Goal: Task Accomplishment & Management: Use online tool/utility

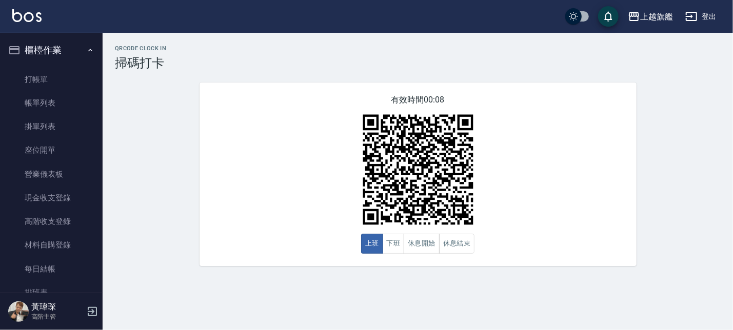
scroll to position [175, 0]
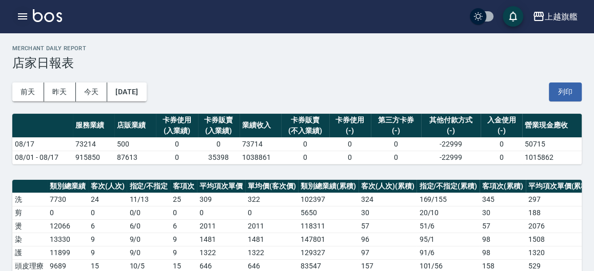
click at [21, 16] on icon "button" at bounding box center [22, 16] width 9 height 6
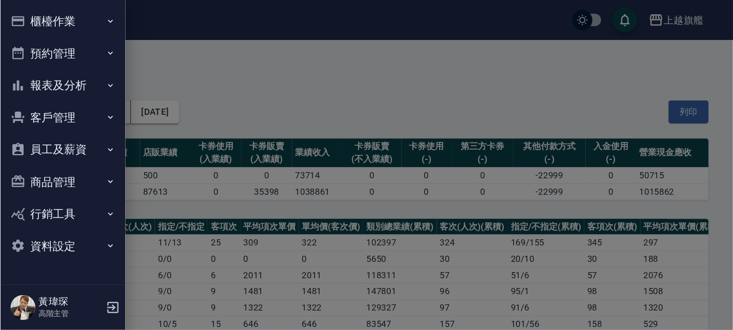
scroll to position [58, 0]
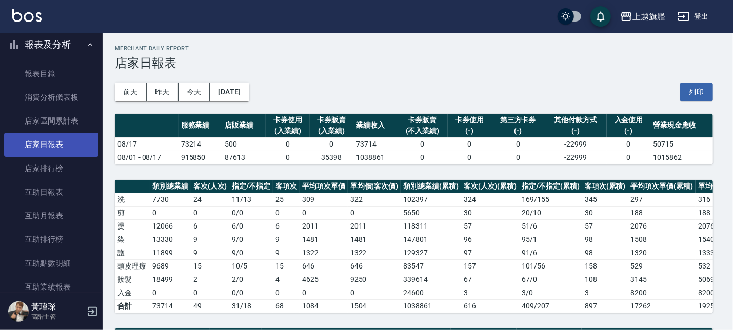
drag, startPoint x: 53, startPoint y: 52, endPoint x: 81, endPoint y: 142, distance: 94.0
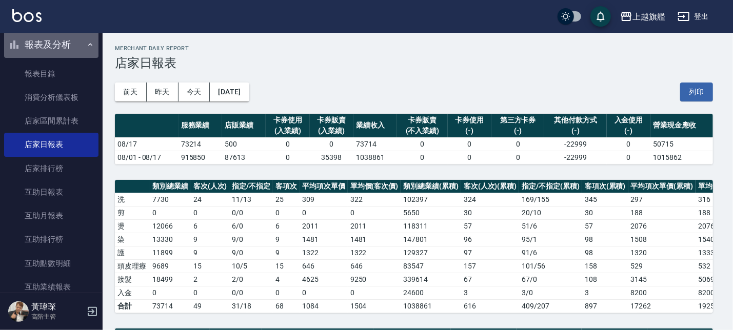
click at [73, 44] on button "報表及分析" at bounding box center [51, 44] width 94 height 27
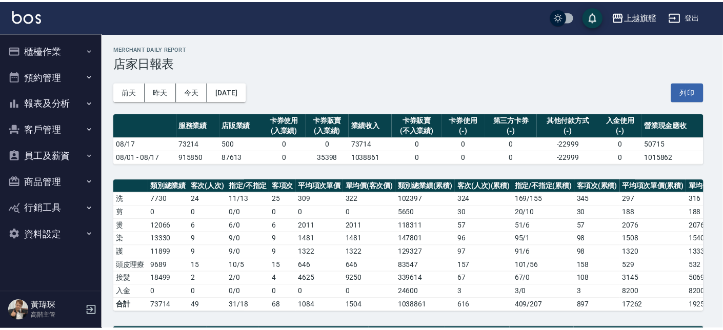
scroll to position [0, 0]
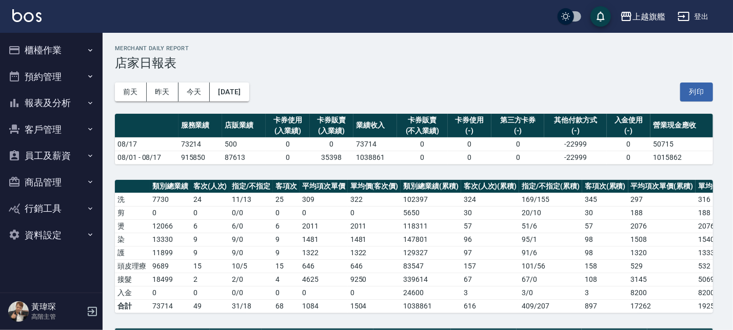
click at [66, 55] on button "櫃檯作業" at bounding box center [51, 50] width 94 height 27
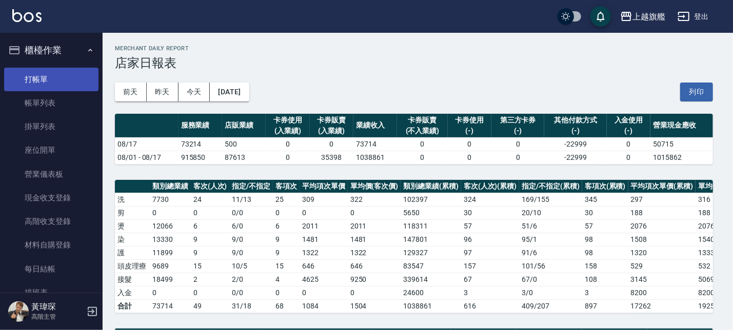
click at [67, 75] on link "打帳單" at bounding box center [51, 80] width 94 height 24
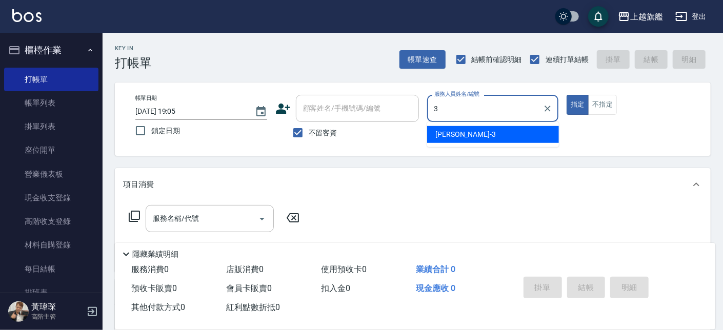
type input "謝雅婷-3"
type button "true"
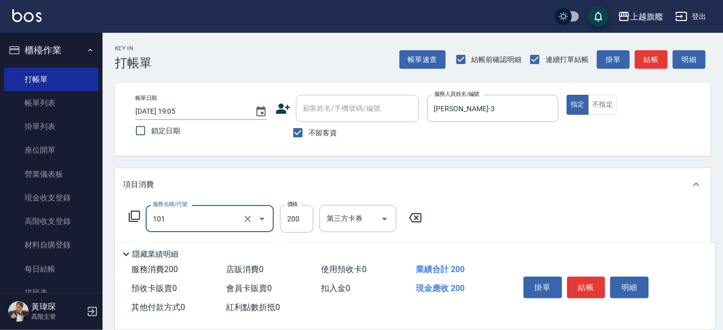
type input "一般洗(101)"
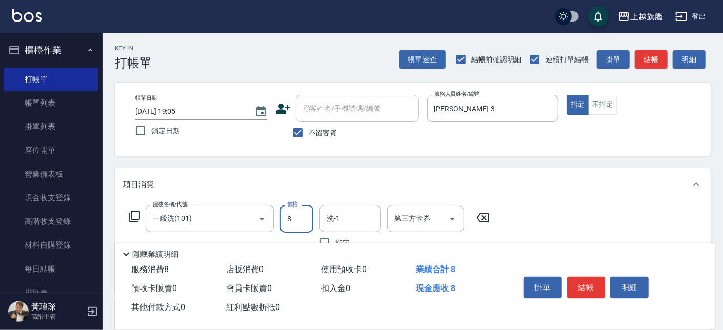
type input "8"
type input "蔡秉諶-36"
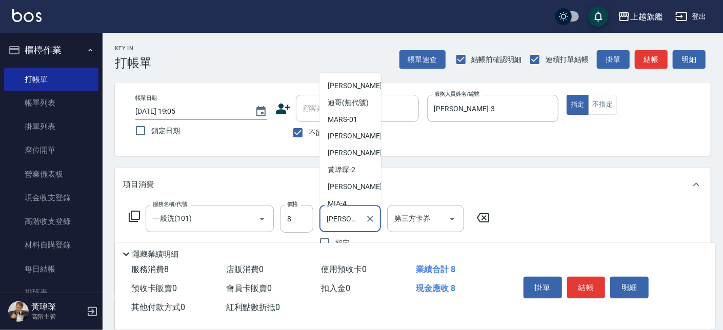
click at [347, 220] on input "蔡秉諶-36" at bounding box center [342, 219] width 37 height 18
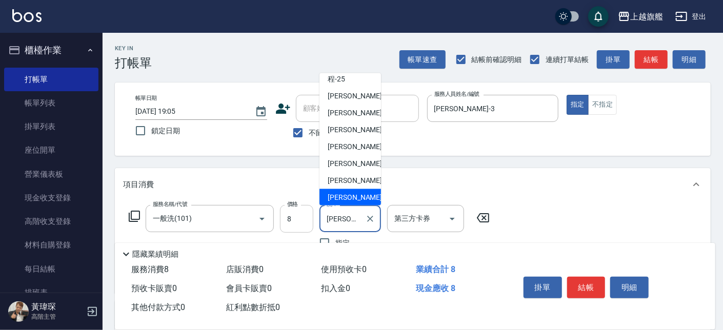
drag, startPoint x: 312, startPoint y: 221, endPoint x: 301, endPoint y: 221, distance: 11.8
click at [310, 221] on input "8" at bounding box center [296, 219] width 33 height 28
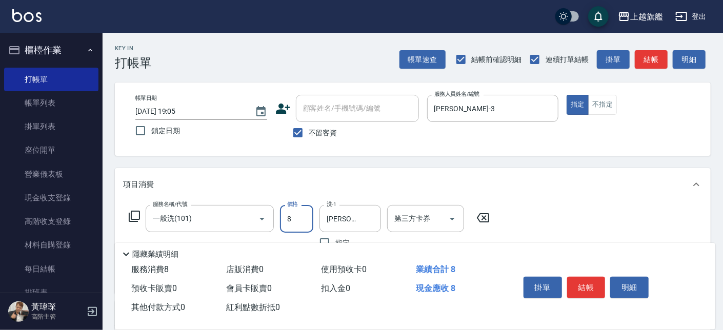
click at [305, 222] on input "8" at bounding box center [296, 219] width 33 height 28
type input "800"
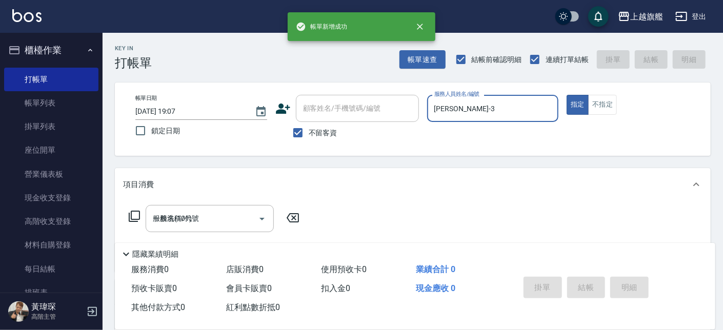
type input "2025/08/18 19:07"
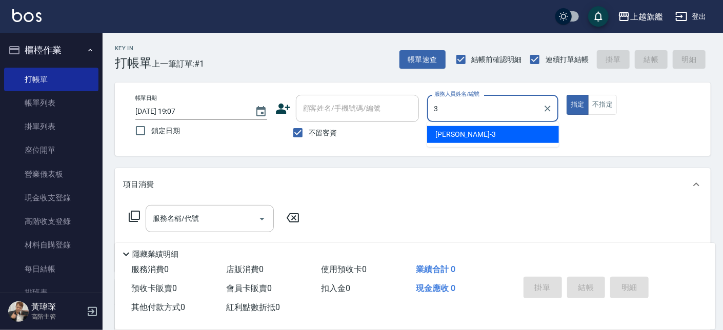
type input "謝雅婷-3"
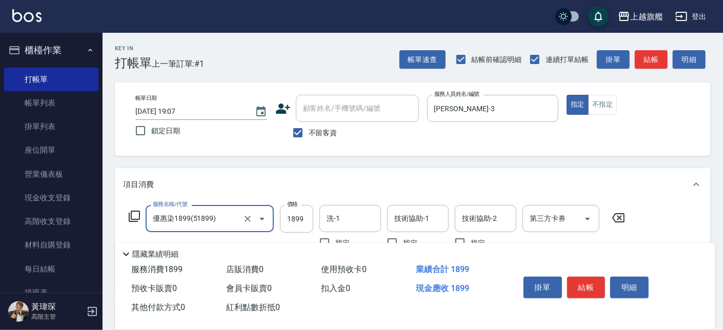
type input "優惠染1899(51899)"
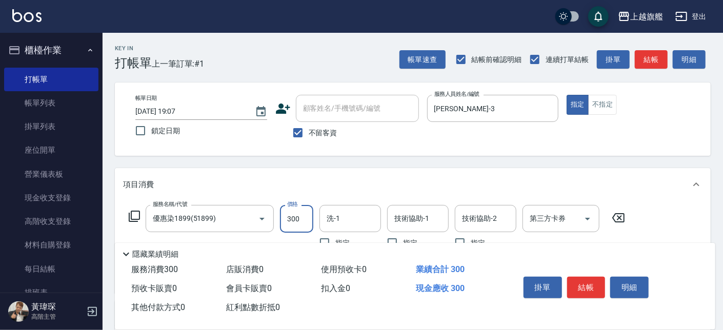
type input "300"
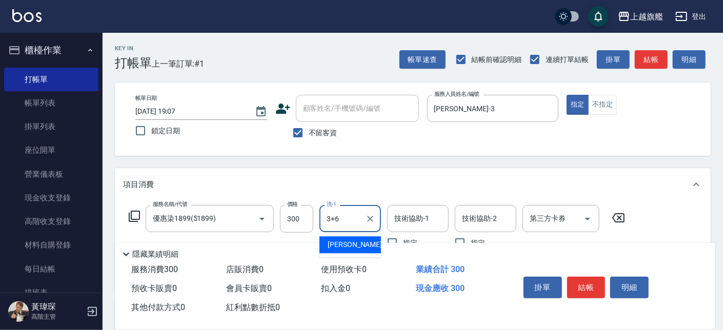
type input "3+6"
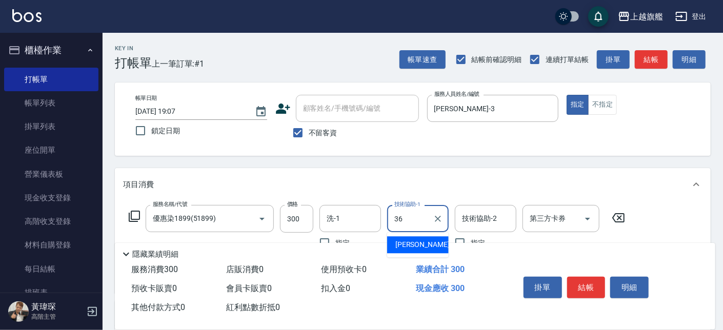
type input "蔡秉諶-36"
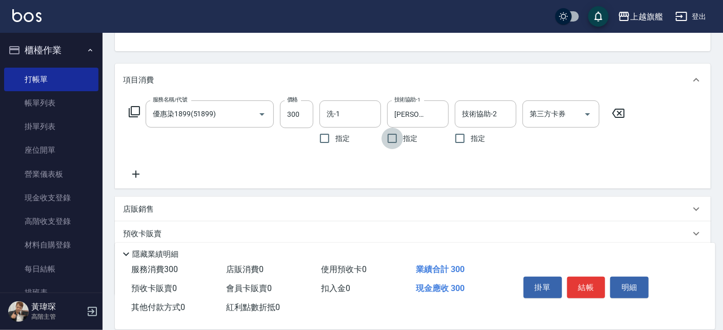
scroll to position [116, 0]
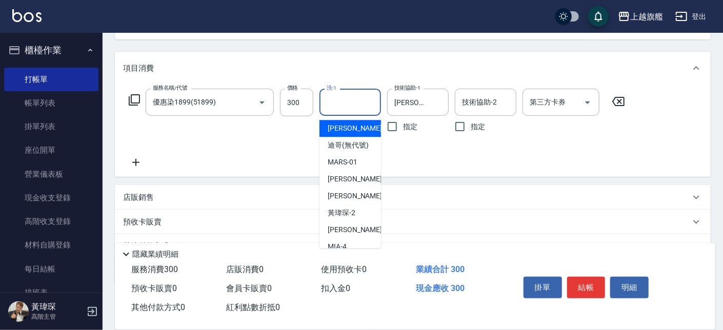
click at [342, 101] on input "洗-1" at bounding box center [350, 102] width 52 height 18
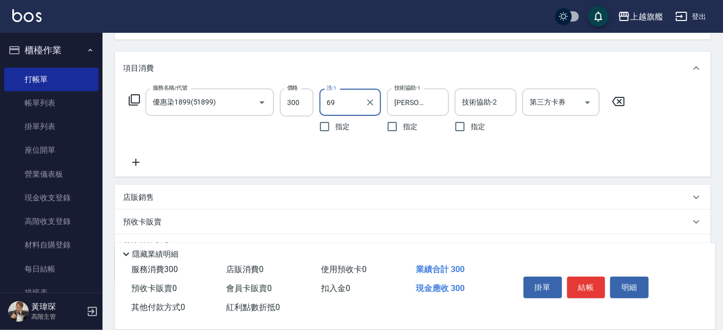
type input "6"
drag, startPoint x: 308, startPoint y: 105, endPoint x: 301, endPoint y: 106, distance: 7.3
click at [308, 106] on input "300" at bounding box center [296, 103] width 33 height 28
click at [301, 106] on input "300" at bounding box center [296, 103] width 33 height 28
type input "3000"
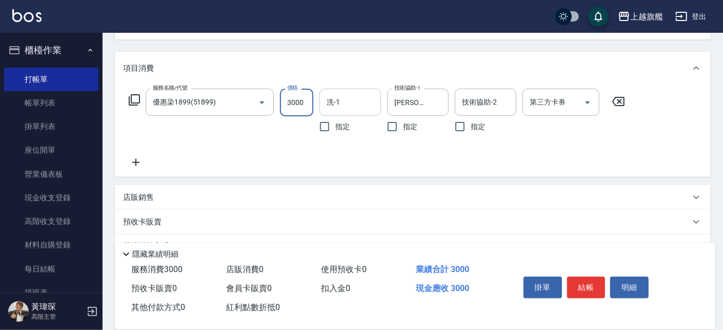
click at [242, 155] on div "服務名稱/代號 優惠染1899(51899) 服務名稱/代號 價格 3000 價格 洗-1 洗-1 指定 技術協助-1 蔡秉諶-36 技術協助-1 指定 技術…" at bounding box center [377, 129] width 508 height 80
click at [134, 161] on icon at bounding box center [136, 162] width 26 height 12
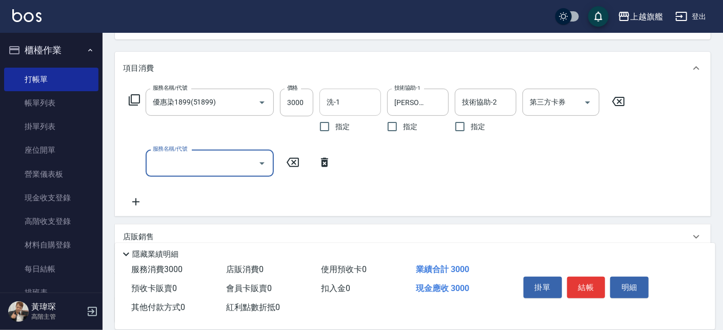
click at [208, 161] on input "服務名稱/代號" at bounding box center [202, 163] width 104 height 18
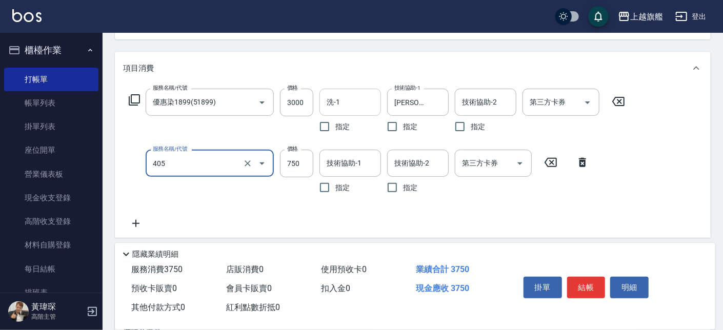
type input "洋甘菊750(405)"
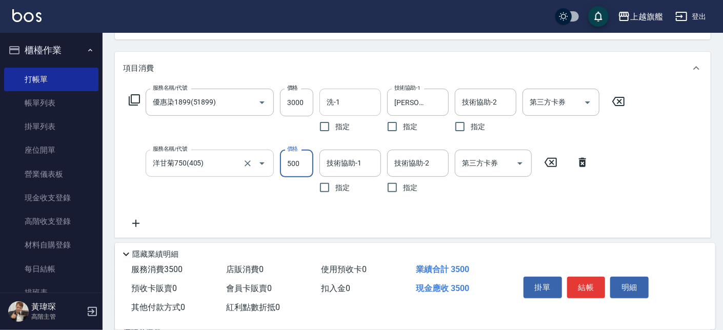
type input "500"
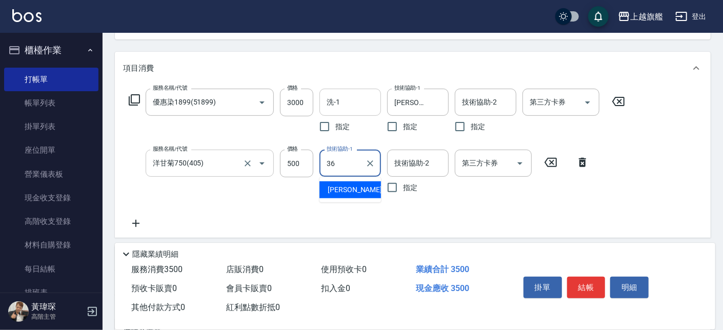
type input "蔡秉諶-36"
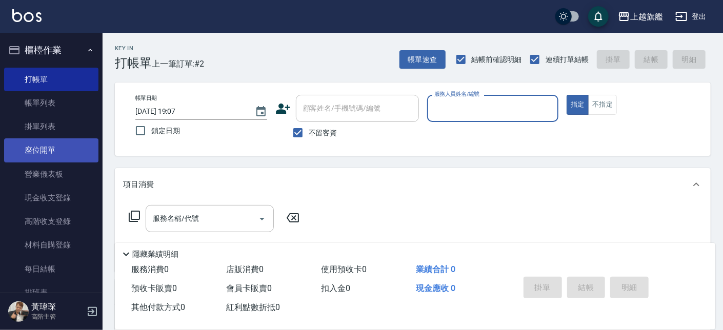
scroll to position [260, 0]
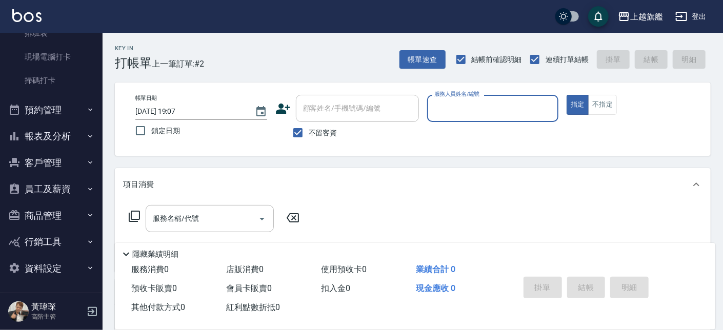
click at [63, 128] on button "報表及分析" at bounding box center [51, 136] width 94 height 27
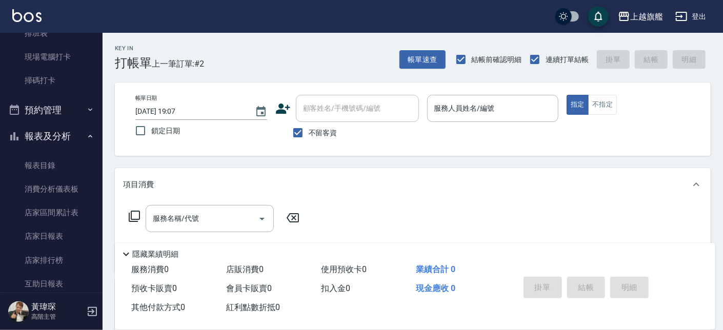
scroll to position [384, 0]
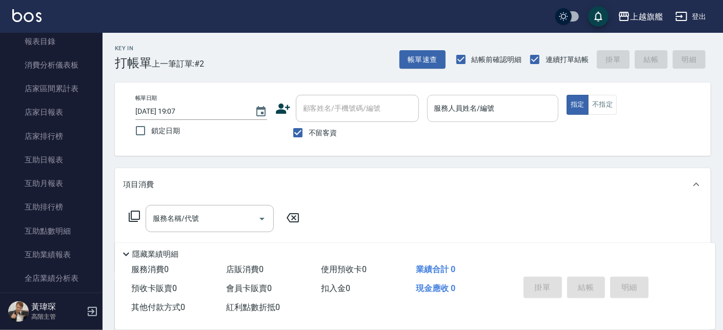
click at [446, 109] on input "服務人員姓名/編號" at bounding box center [493, 109] width 123 height 18
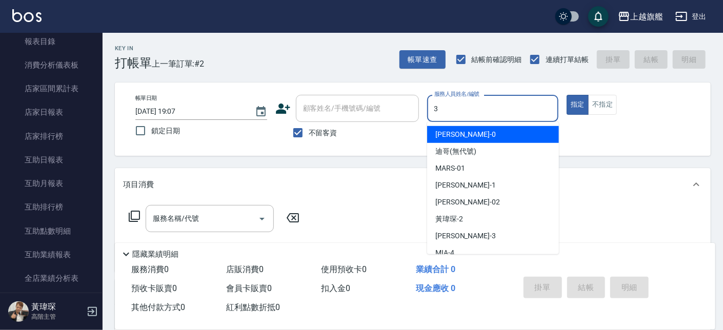
type input "謝雅婷-3"
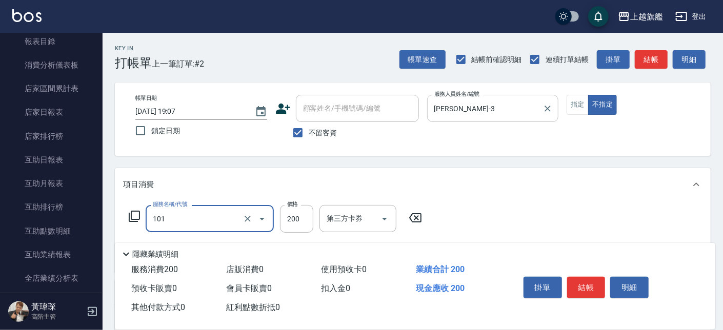
type input "一般洗(101)"
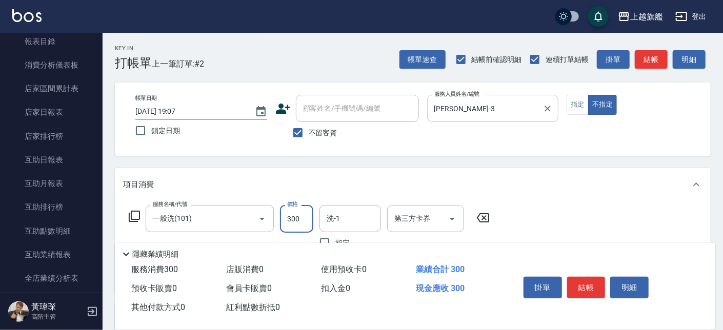
type input "300"
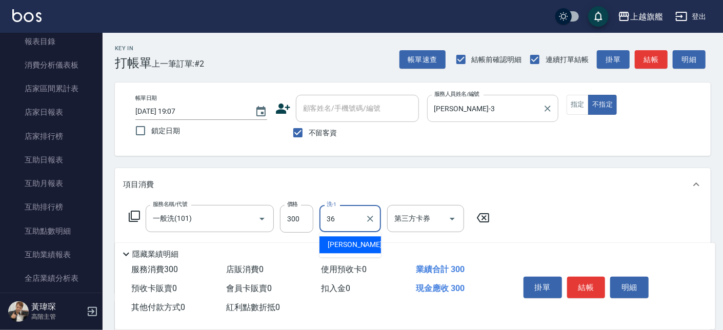
type input "蔡秉諶-36"
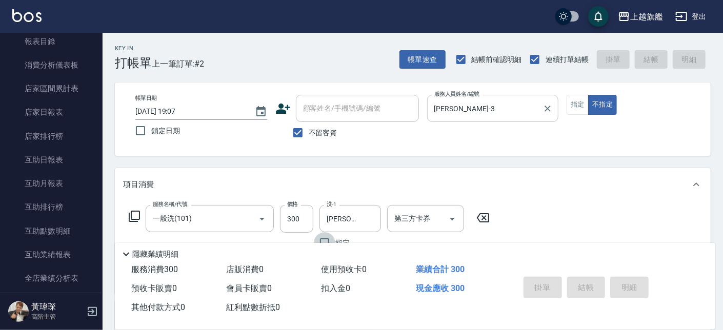
type input "2025/08/18 19:08"
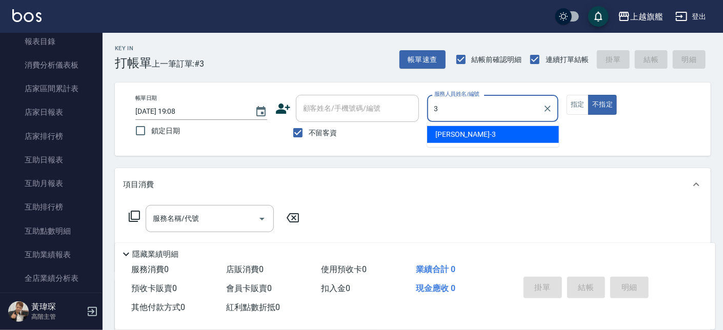
type input "謝雅婷-3"
type button "false"
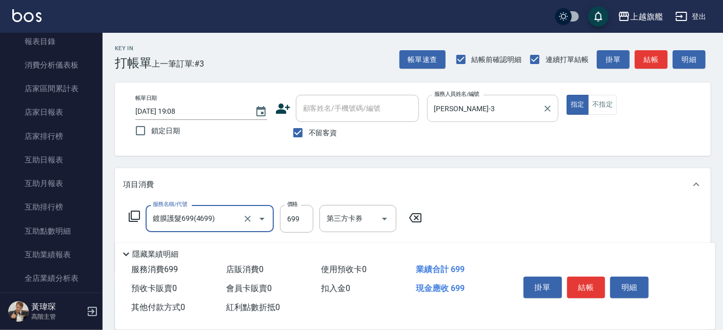
type input "鍍膜護髮699(4699)"
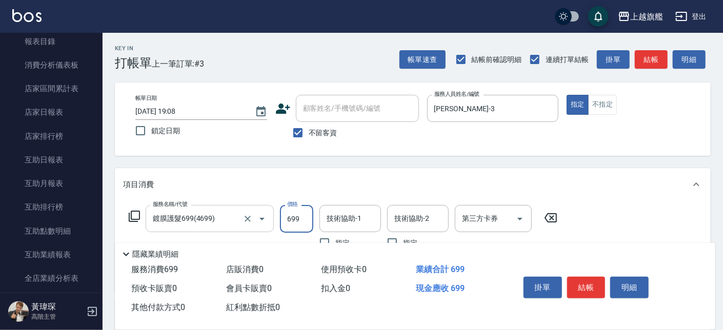
drag, startPoint x: 225, startPoint y: 222, endPoint x: 228, endPoint y: 231, distance: 9.7
click at [225, 226] on input "鍍膜護髮699(4699)" at bounding box center [195, 219] width 90 height 18
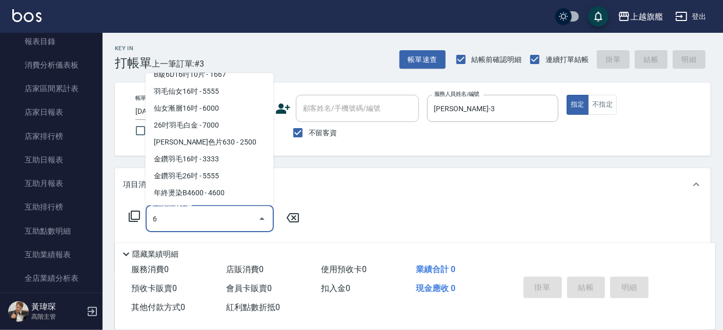
scroll to position [0, 0]
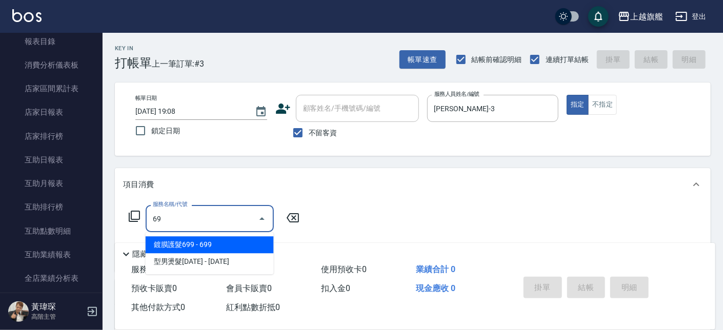
type input "6"
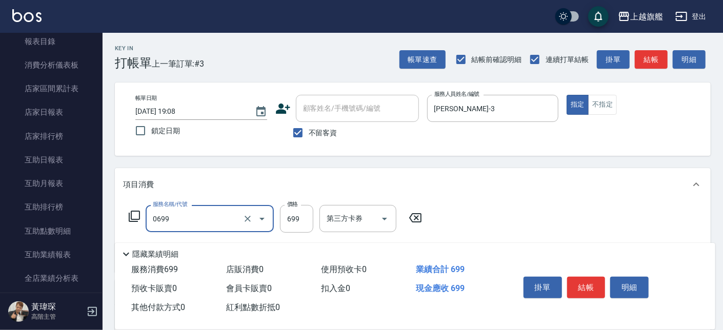
type input "精油SPA(0699)"
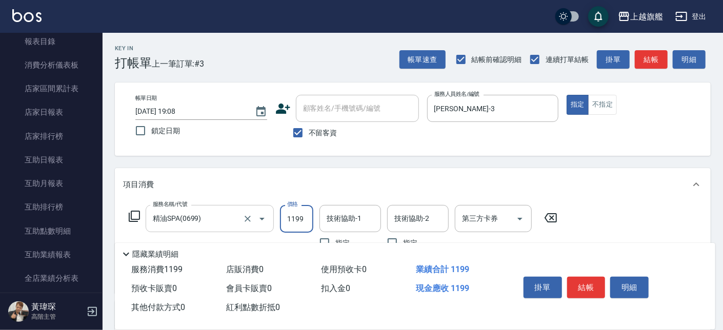
type input "1199"
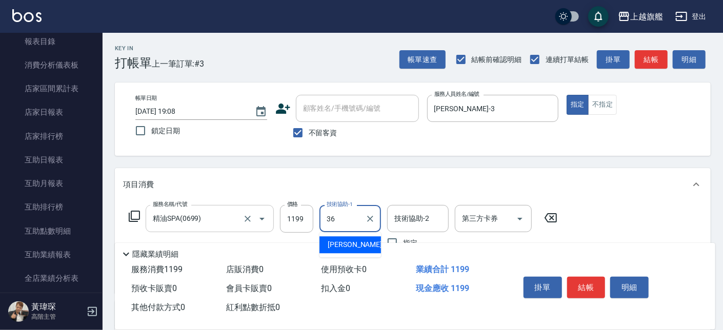
type input "蔡秉諶-36"
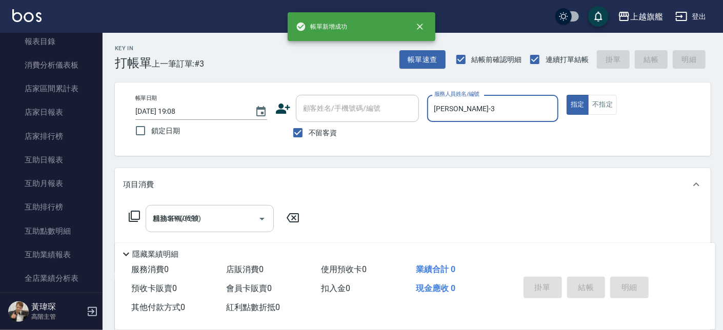
type input "2025/08/18 19:09"
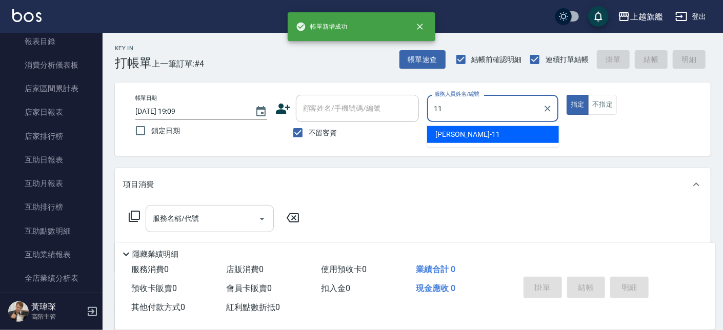
type input "蔡美秀-11"
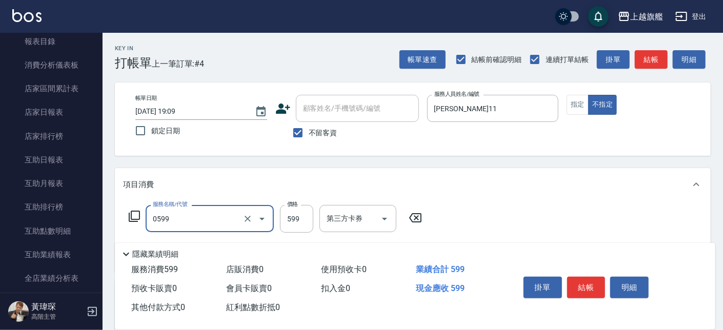
type input "去角質ITELY.(0599)"
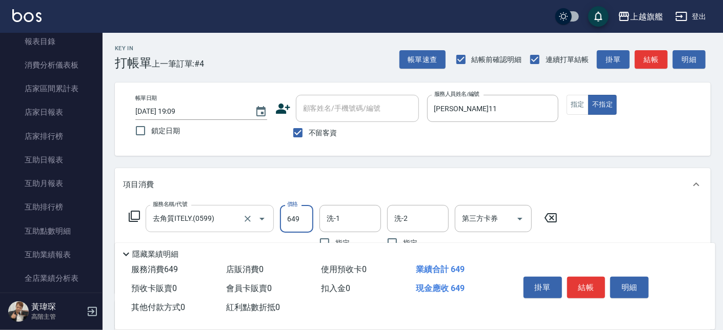
type input "649"
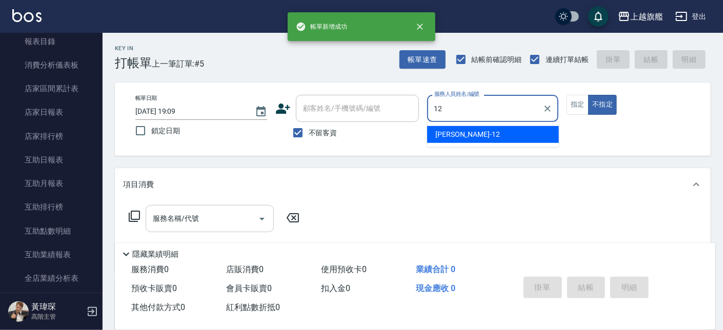
type input "陳佩君-12"
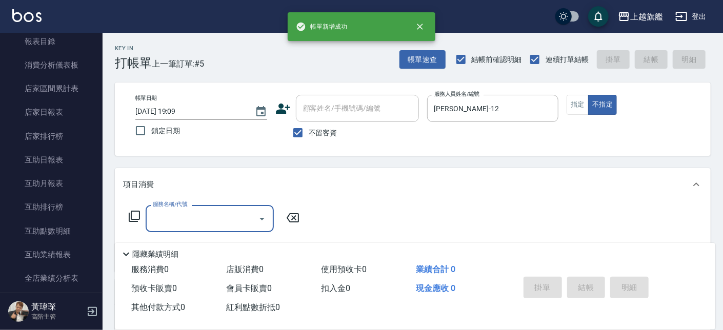
type input "0"
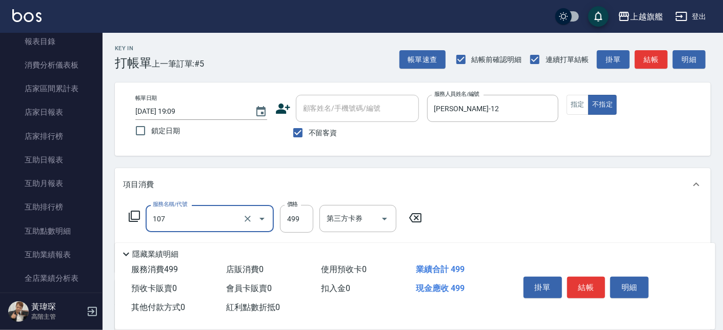
type input "舒活499(107)"
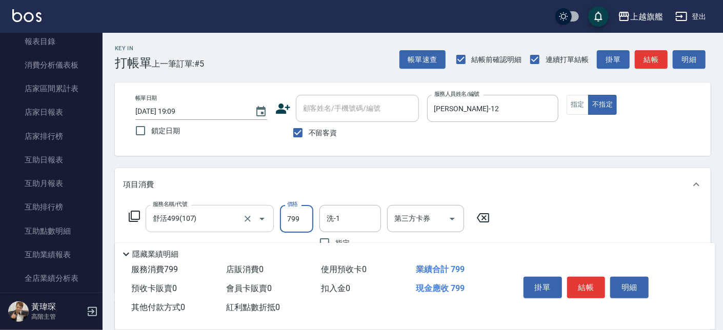
type input "799"
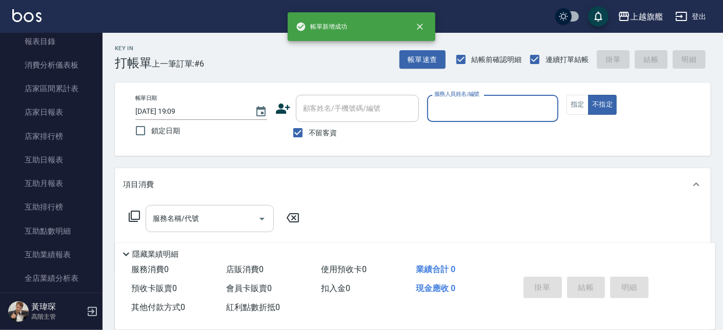
click at [589, 95] on button "不指定" at bounding box center [603, 105] width 29 height 20
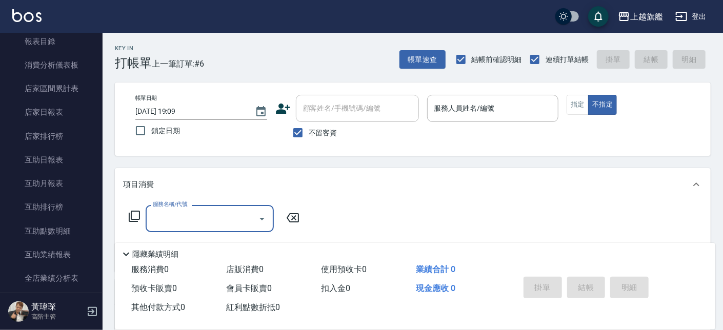
type input "1"
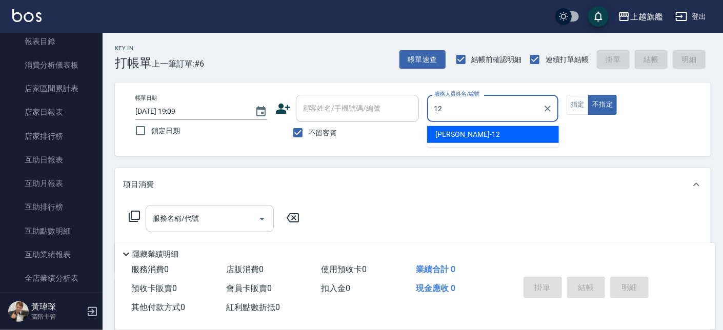
type input "陳佩君-12"
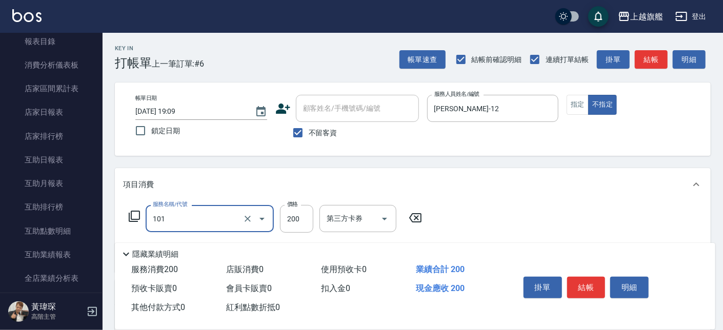
type input "一般洗(101)"
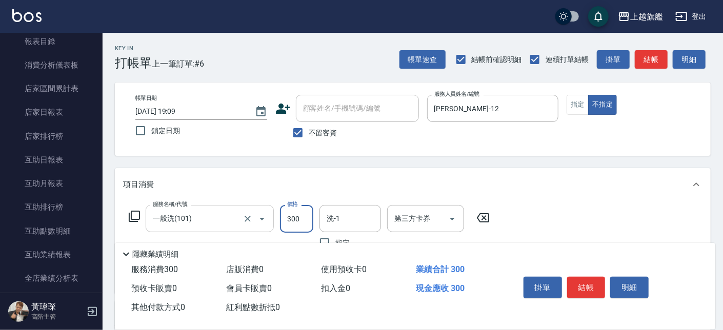
type input "300"
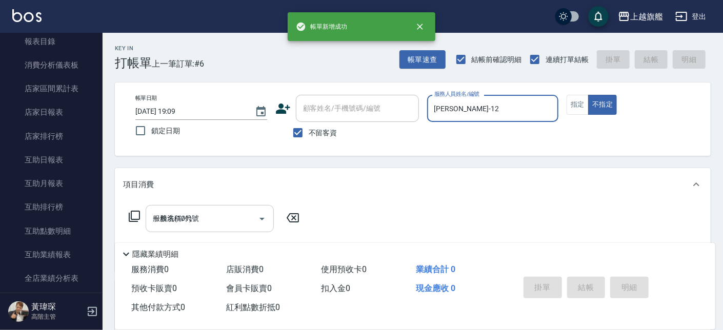
type input "2025/08/18 19:10"
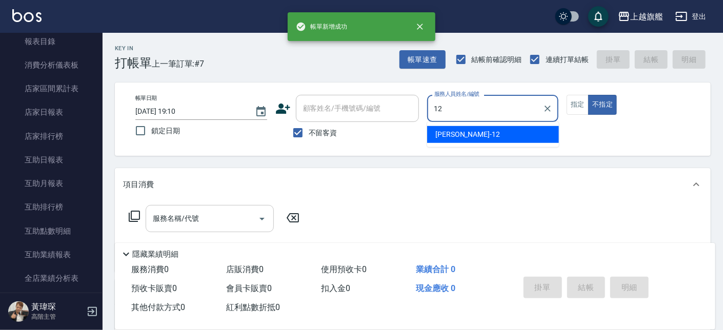
type input "陳佩君-12"
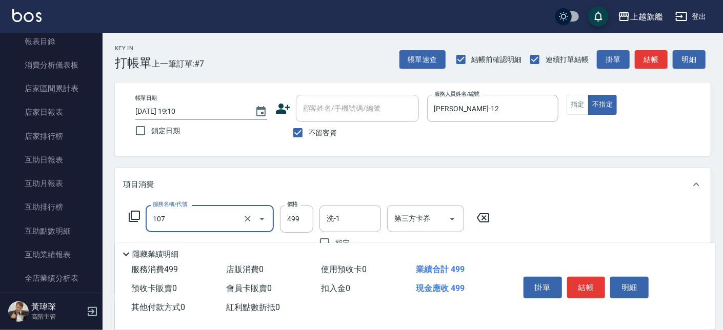
type input "舒活499(107)"
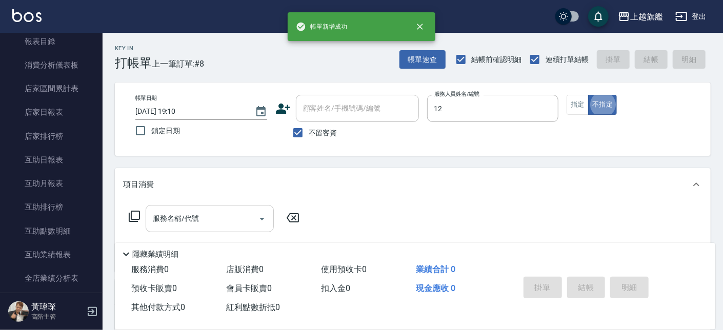
type input "陳佩君-12"
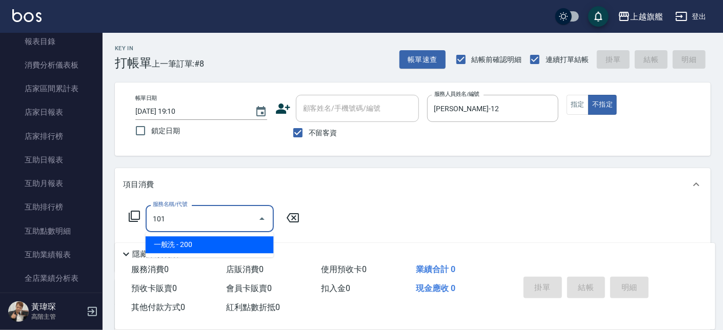
type input "一般洗(101)"
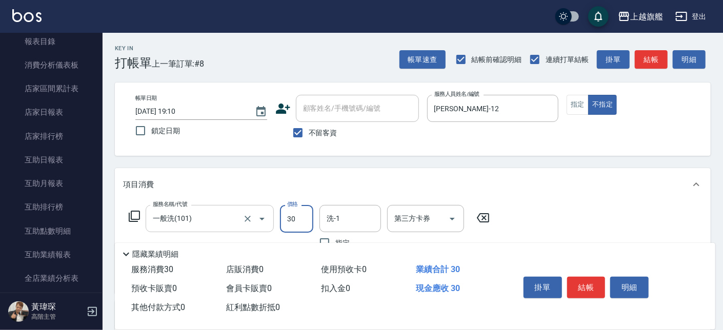
type input "300"
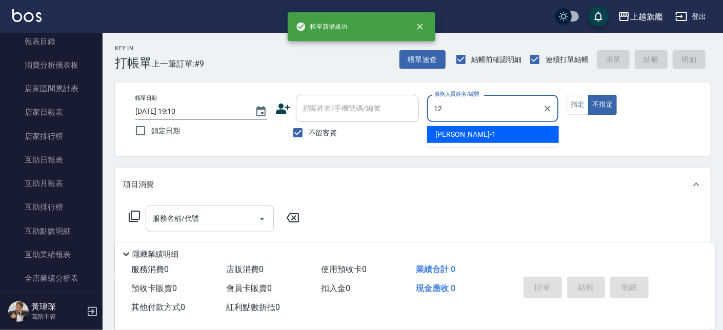
type input "陳佩君-12"
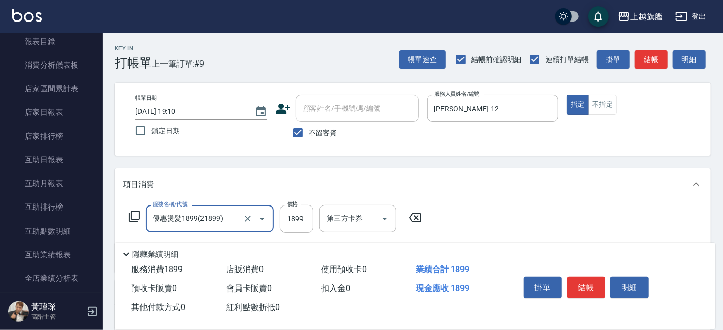
type input "優惠燙髮1899(21899)"
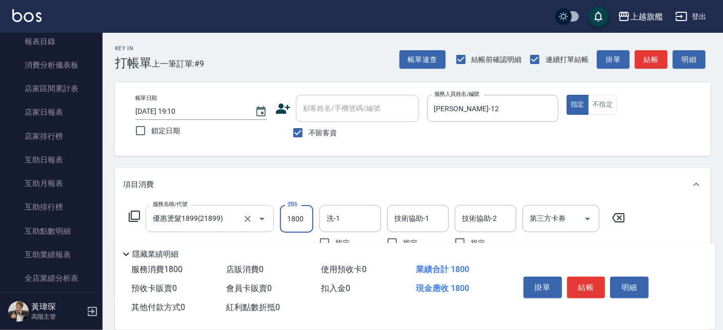
type input "1800"
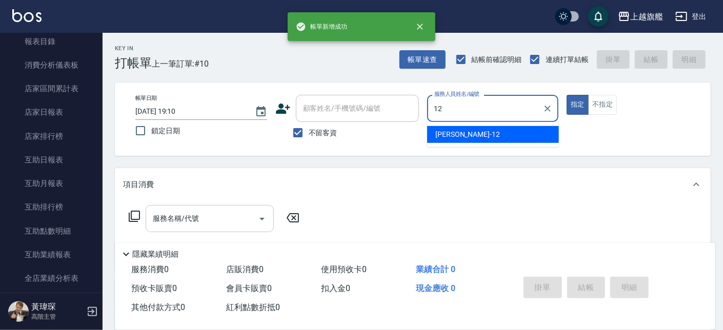
type input "陳佩君-12"
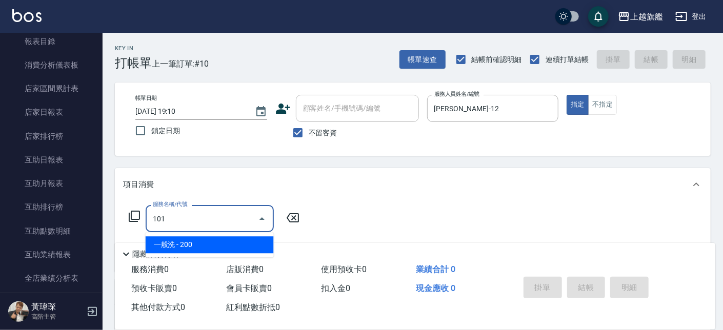
type input "一般洗(101)"
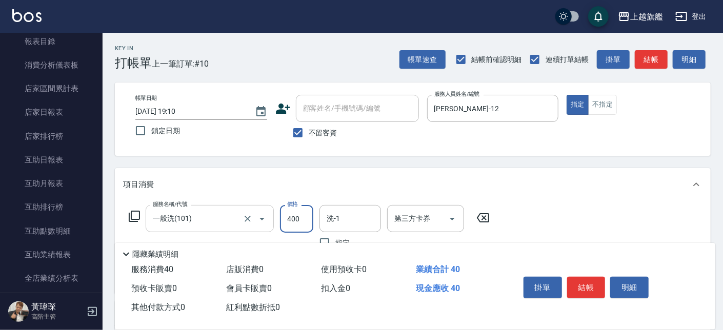
type input "400"
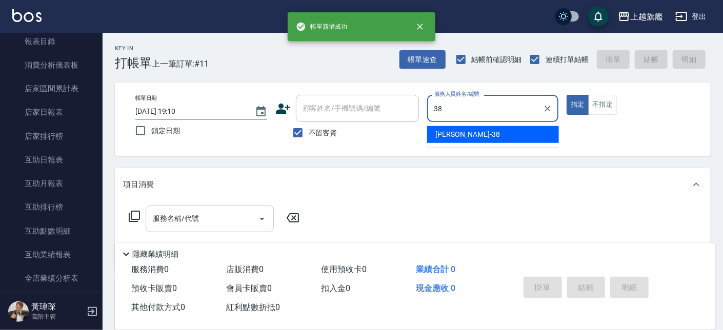
type input "邱靖婷-38"
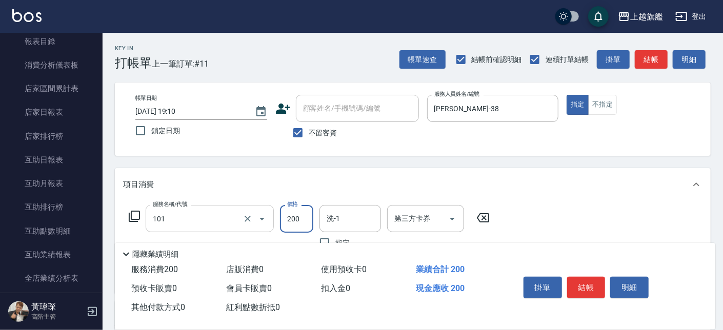
type input "一般洗(101)"
type input "300"
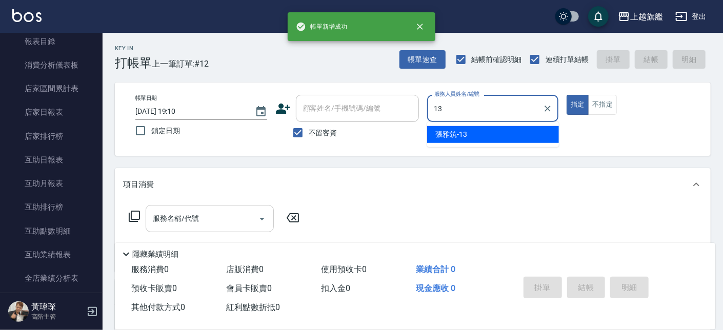
type input "張雅筑-13"
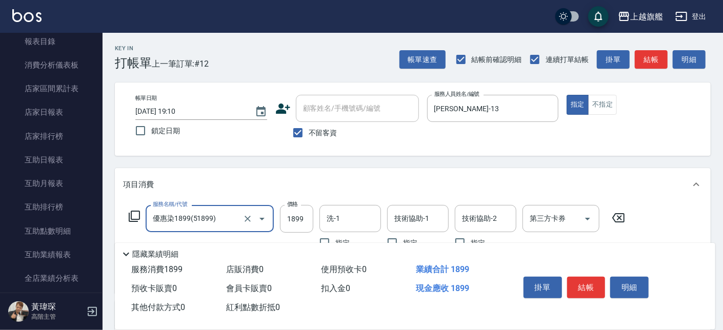
type input "優惠染1899(51899)"
type input "200"
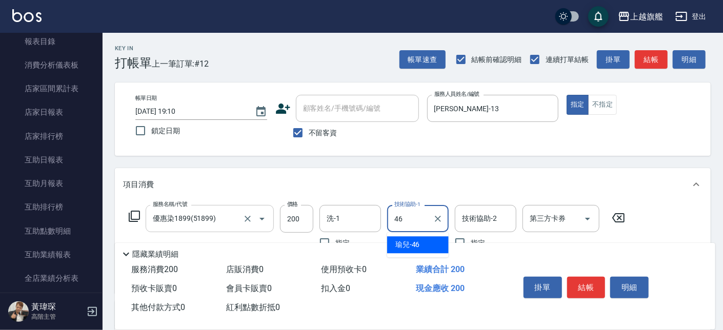
type input "瑜兒-46"
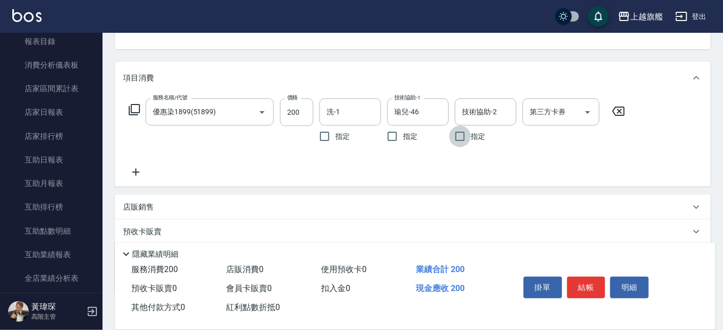
scroll to position [116, 0]
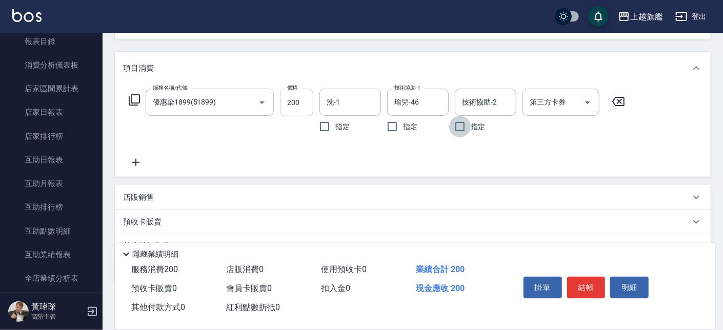
click at [294, 105] on input "200" at bounding box center [296, 103] width 33 height 28
type input "3000"
drag, startPoint x: 139, startPoint y: 161, endPoint x: 160, endPoint y: 149, distance: 24.1
click at [140, 161] on icon at bounding box center [136, 162] width 26 height 12
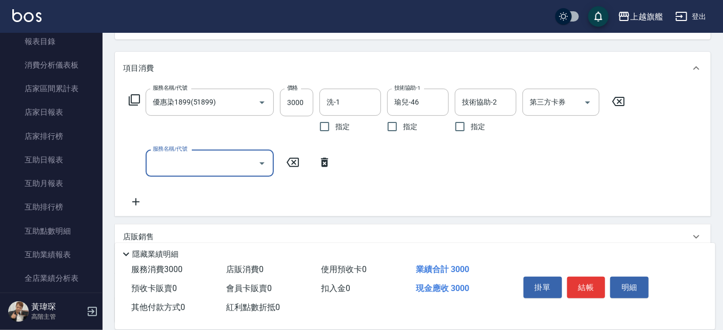
drag, startPoint x: 193, startPoint y: 150, endPoint x: 201, endPoint y: 158, distance: 10.2
click at [200, 156] on div "服務名稱/代號" at bounding box center [210, 163] width 128 height 27
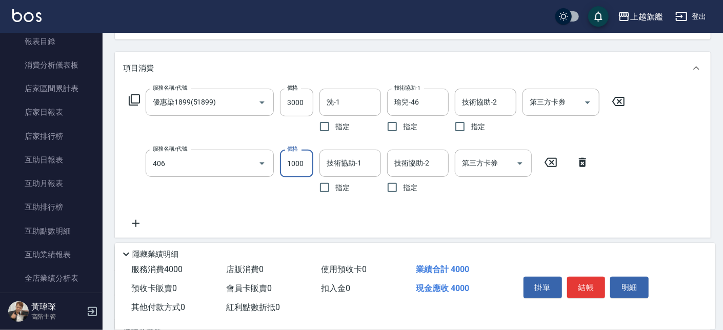
type input "水漾護1000(406)"
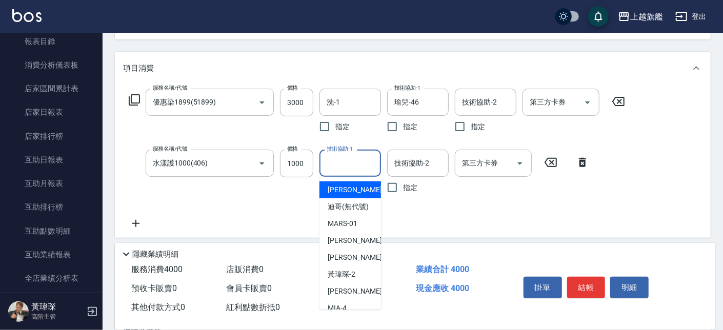
click at [364, 164] on input "技術協助-1" at bounding box center [350, 163] width 52 height 18
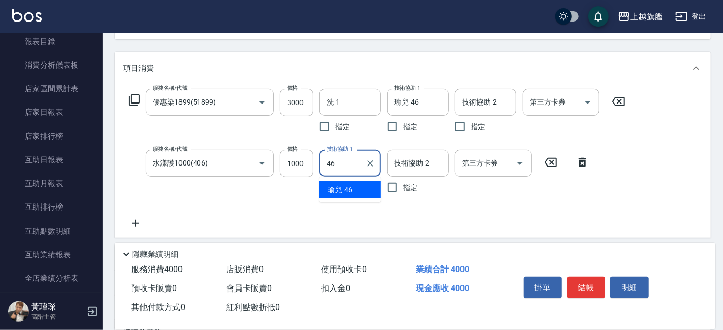
type input "瑜兒-46"
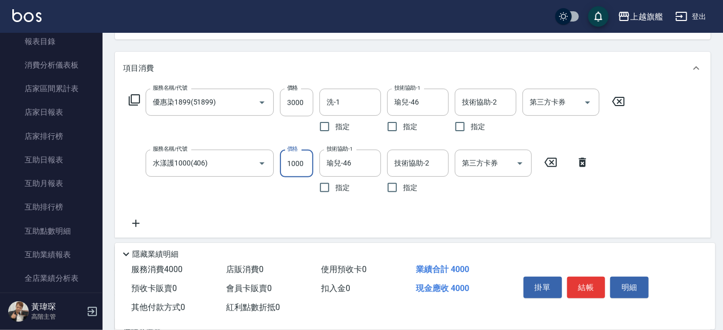
click at [301, 161] on input "1000" at bounding box center [296, 164] width 33 height 28
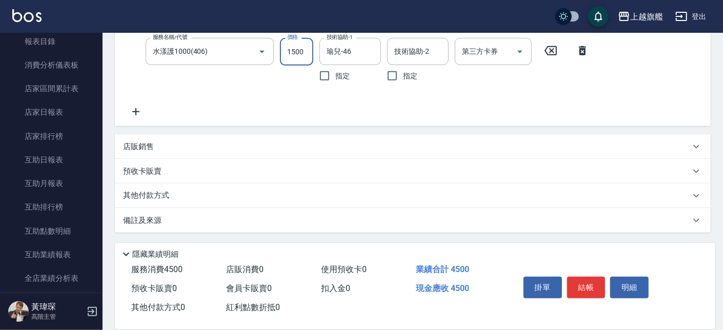
type input "1500"
click at [136, 148] on p "店販銷售" at bounding box center [138, 147] width 31 height 11
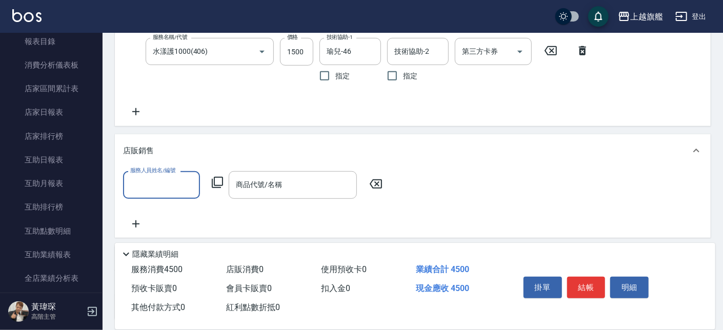
scroll to position [1, 0]
click at [166, 187] on input "服務人員姓名/編號" at bounding box center [162, 185] width 68 height 18
type input "張雅筑-13"
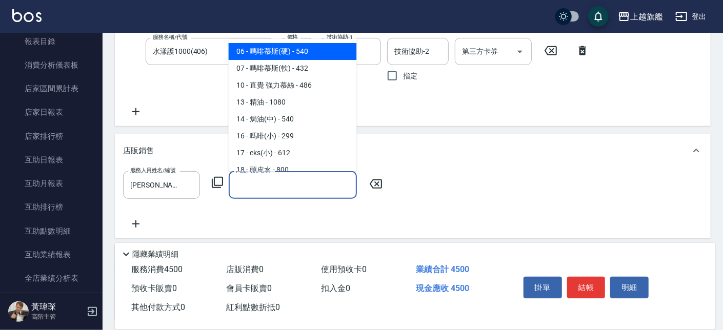
click at [251, 191] on input "商品代號/名稱" at bounding box center [292, 185] width 119 height 18
click at [139, 217] on div "服務人員姓名/編號 張雅筑-13 服務人員姓名/編號 商品代號/名稱 商品代號/名稱" at bounding box center [413, 200] width 580 height 58
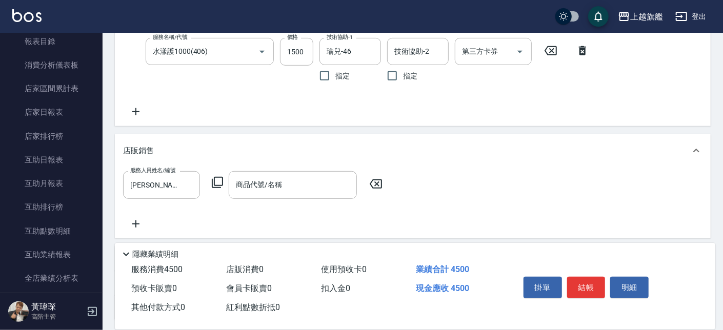
click at [143, 227] on icon at bounding box center [136, 224] width 26 height 12
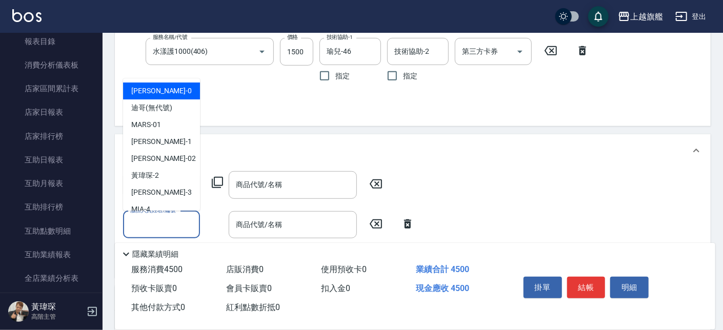
drag, startPoint x: 157, startPoint y: 220, endPoint x: 172, endPoint y: 220, distance: 15.4
click at [162, 220] on input "服務人員姓名/編號" at bounding box center [162, 225] width 68 height 18
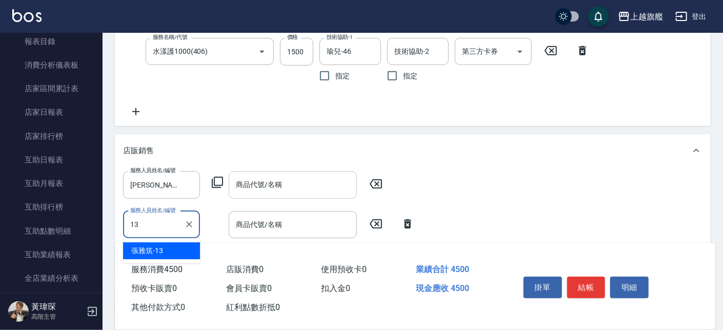
type input "張雅筑-13"
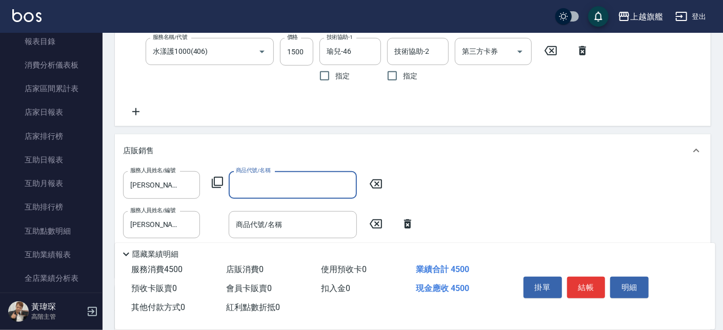
click at [272, 181] on input "商品代號/名稱" at bounding box center [292, 185] width 119 height 18
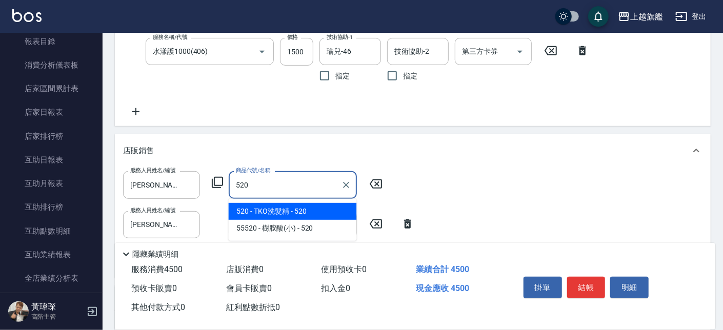
click at [278, 212] on span "520 - TKO洗髮精 - 520" at bounding box center [293, 211] width 128 height 17
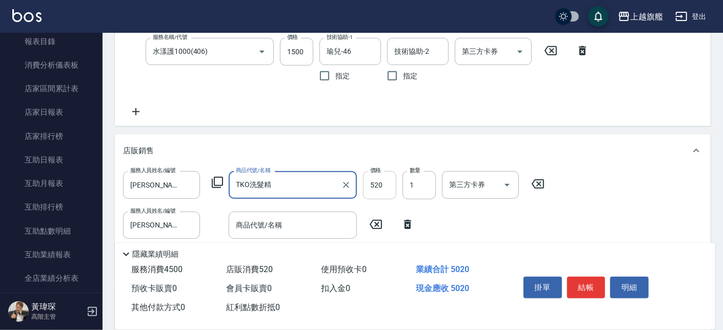
type input "TKO洗髮精"
click at [387, 182] on input "520" at bounding box center [379, 185] width 33 height 28
type input "500"
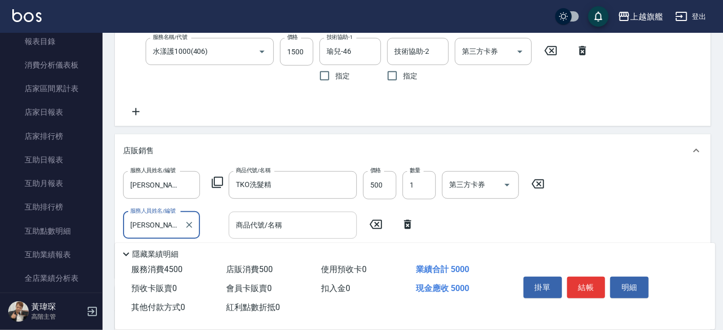
click at [328, 224] on input "商品代號/名稱" at bounding box center [292, 226] width 119 height 18
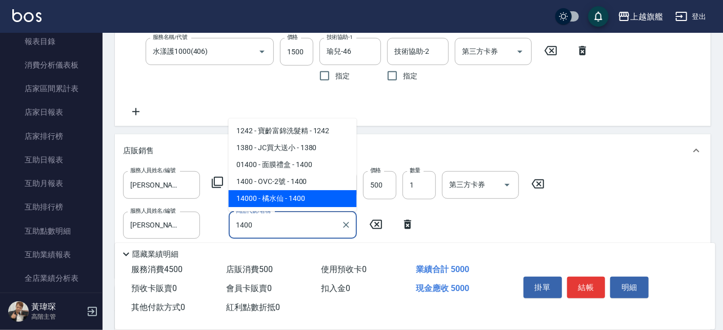
type input "橘水仙"
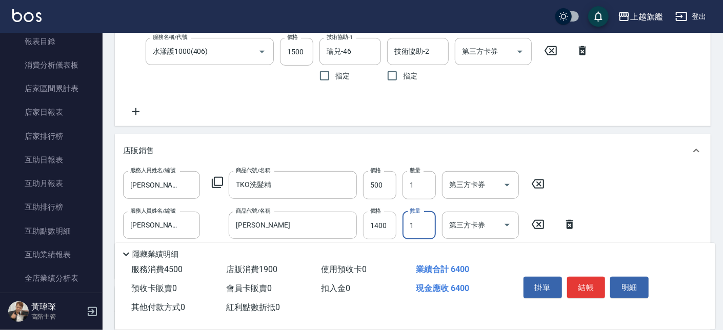
click at [383, 231] on input "1400" at bounding box center [379, 226] width 33 height 28
click at [391, 230] on input "12500" at bounding box center [379, 226] width 33 height 28
type input "1250"
click at [426, 108] on div "服務名稱/代號 優惠染1899(51899) 服務名稱/代號 價格 3000 價格 洗-1 洗-1 指定 技術協助-1 瑜兒-46 技術協助-1 指定 技術協…" at bounding box center [377, 47] width 508 height 141
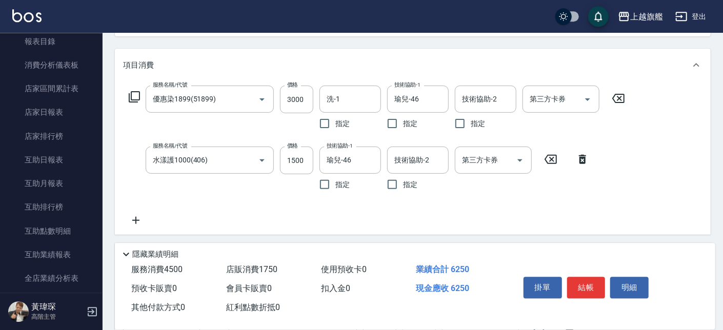
scroll to position [111, 0]
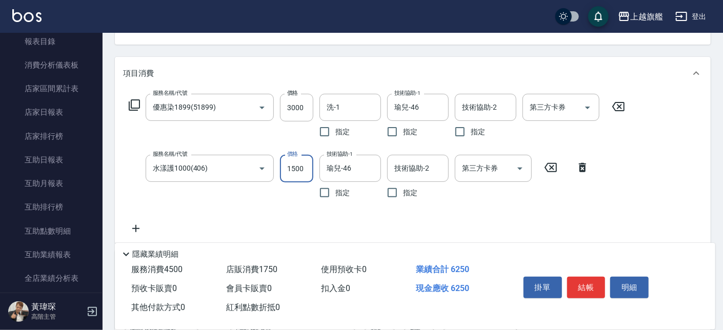
click at [288, 164] on input "1500" at bounding box center [296, 169] width 33 height 28
click at [301, 170] on input "1500" at bounding box center [296, 169] width 33 height 28
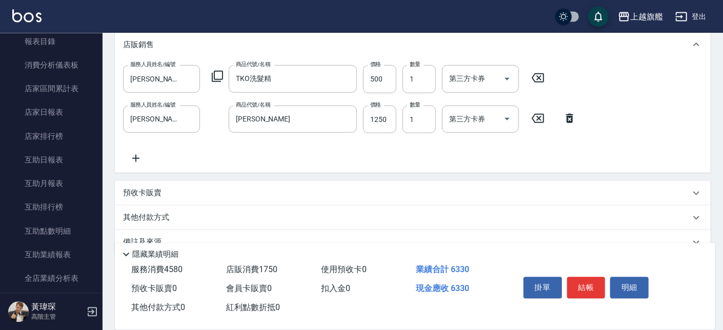
scroll to position [356, 0]
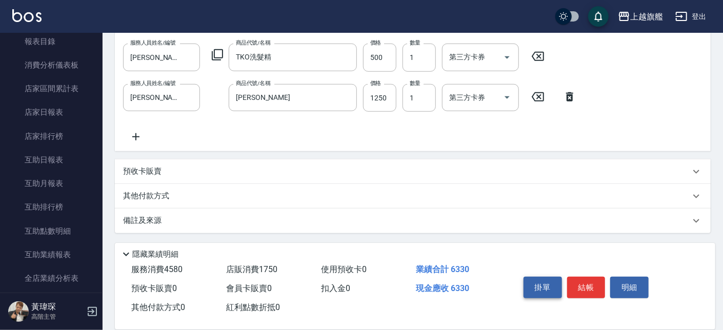
type input "1580"
click at [541, 271] on button "掛單" at bounding box center [543, 288] width 38 height 22
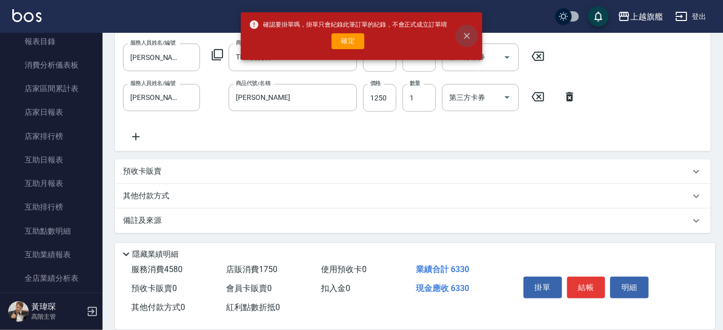
click at [468, 36] on icon "close" at bounding box center [467, 36] width 6 height 6
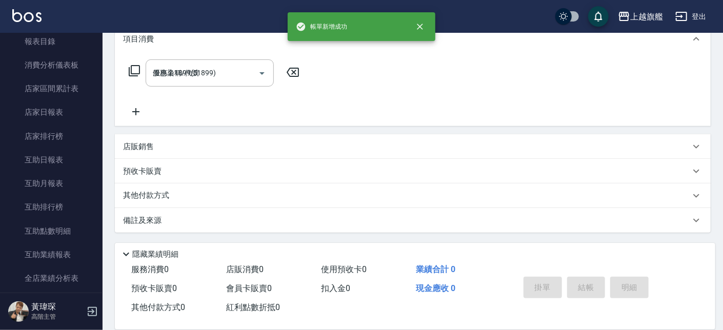
type input "2025/08/18 19:11"
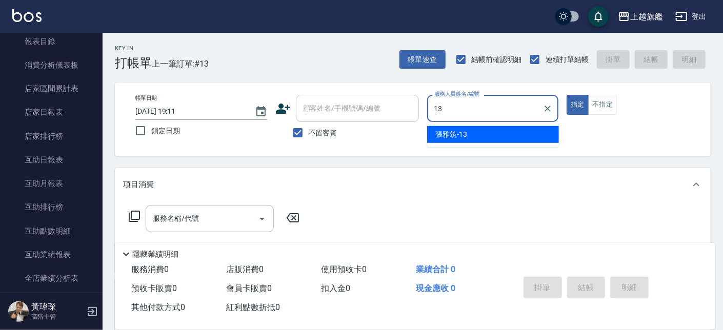
type input "張雅筑-13"
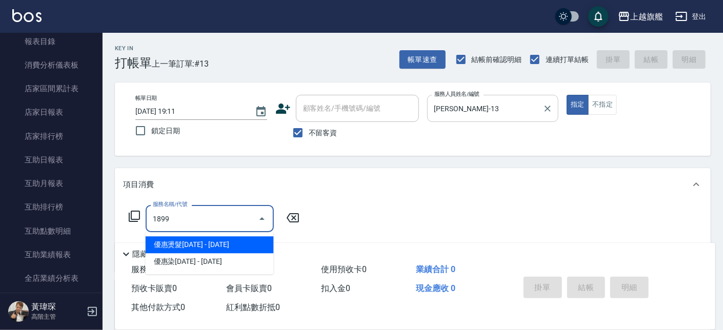
type input "優惠燙髮1899(21899)"
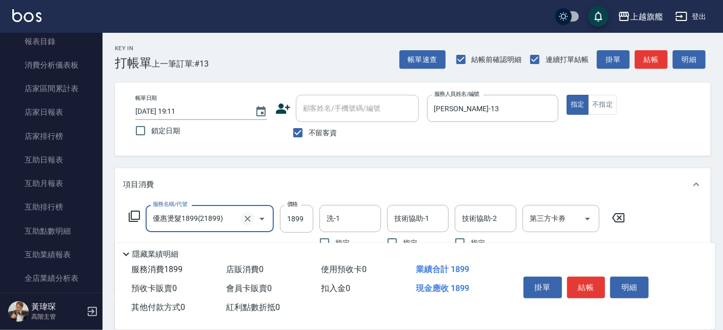
click at [252, 220] on div at bounding box center [255, 218] width 29 height 27
click at [246, 221] on icon "Clear" at bounding box center [248, 219] width 10 height 10
type input "優惠染1899(51899)"
type input "邱靖婷-38"
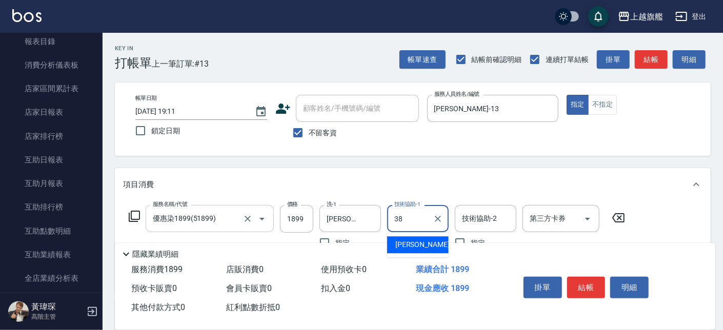
type input "邱靖婷-38"
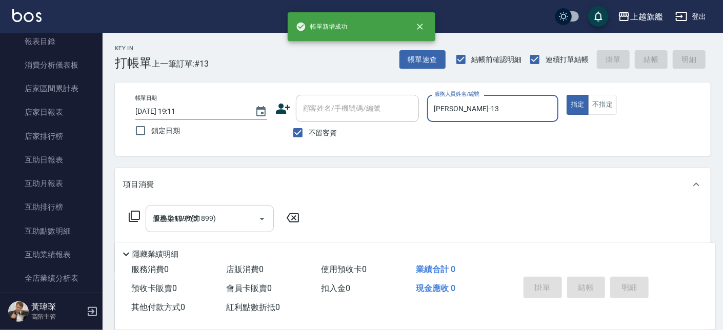
type input "2025/08/18 19:12"
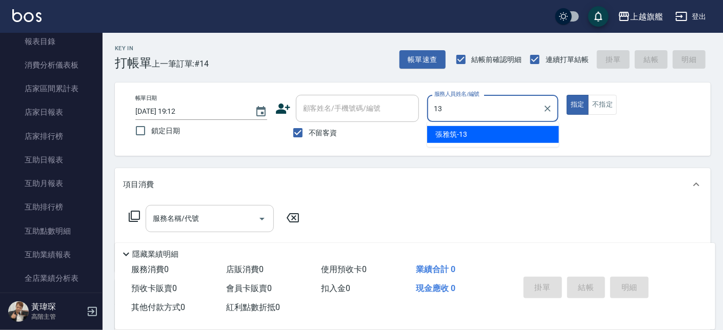
type input "張雅筑-13"
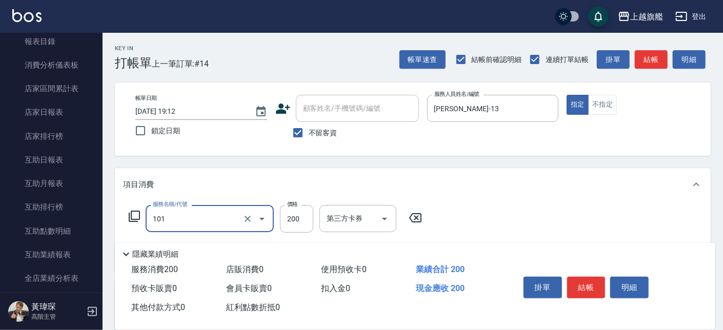
type input "一般洗(101)"
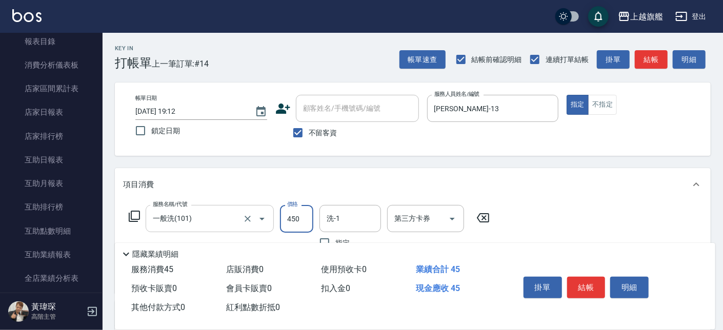
type input "450"
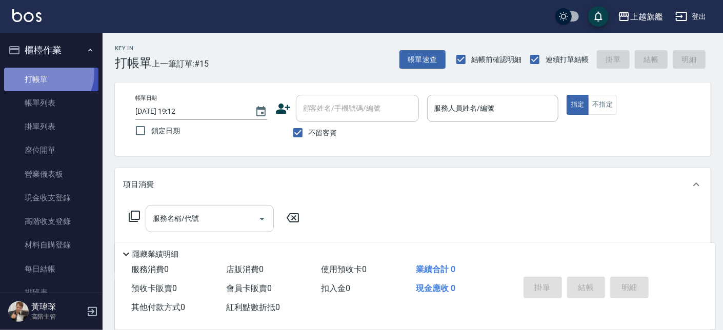
click at [47, 73] on link "打帳單" at bounding box center [51, 80] width 94 height 24
click at [531, 120] on div "服務人員姓名/編號" at bounding box center [493, 108] width 132 height 27
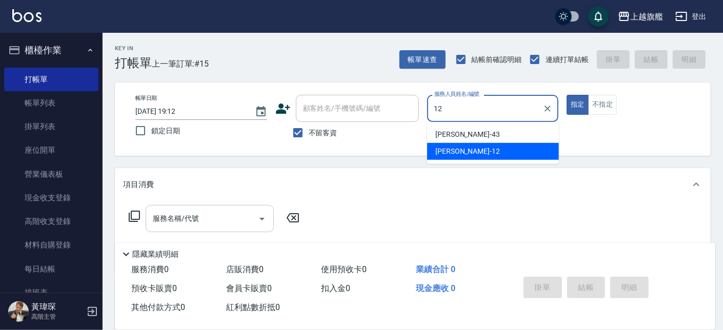
type input "陳佩君-12"
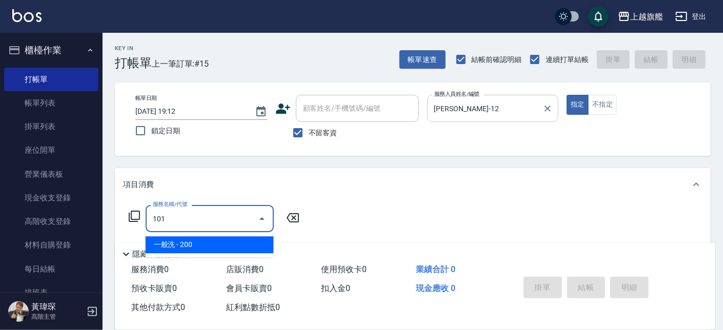
type input "一般洗(101)"
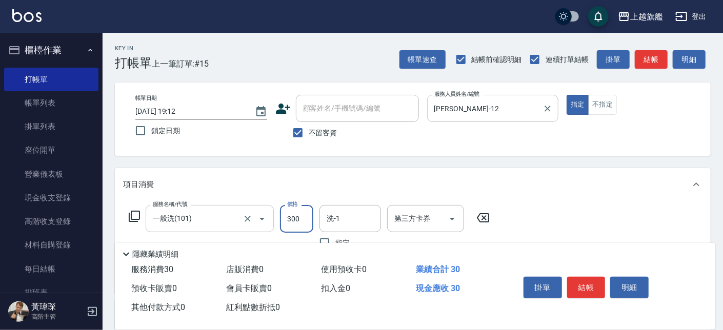
type input "300"
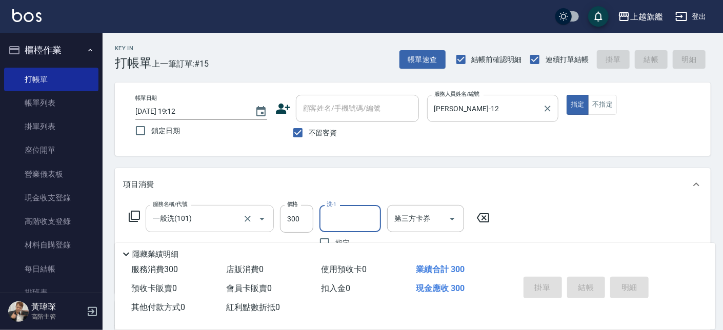
type input "2025/08/18 19:23"
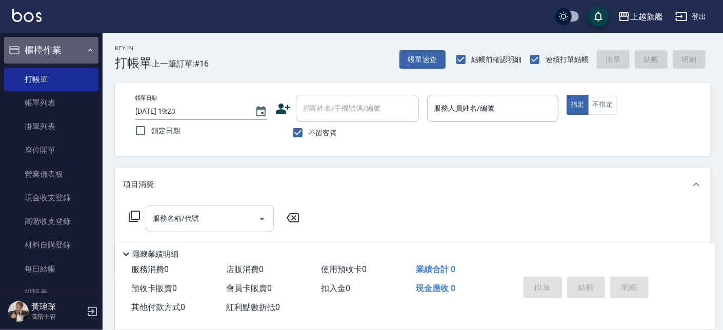
click at [60, 53] on button "櫃檯作業" at bounding box center [51, 50] width 94 height 27
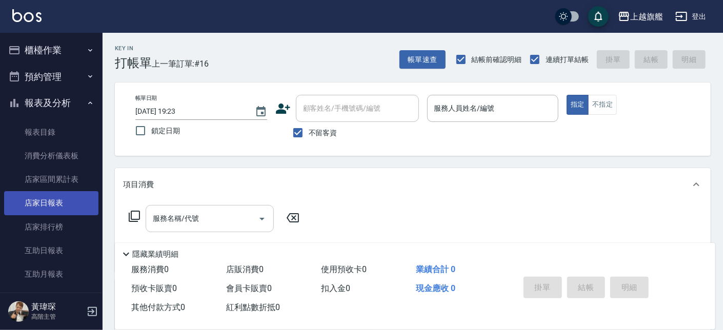
click at [54, 198] on link "店家日報表" at bounding box center [51, 203] width 94 height 24
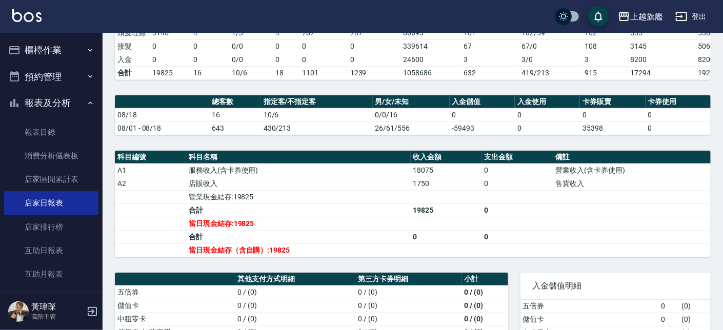
scroll to position [400, 0]
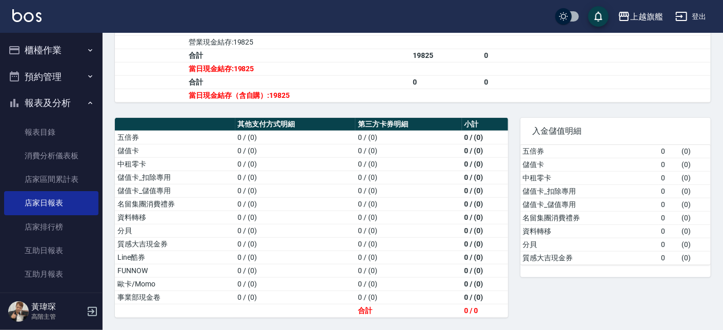
click at [281, 94] on td "當日現金結存（含自購）:19825" at bounding box center [298, 95] width 225 height 13
click at [110, 27] on div "上越旗艦 登出" at bounding box center [361, 16] width 723 height 33
